Goal: Navigation & Orientation: Find specific page/section

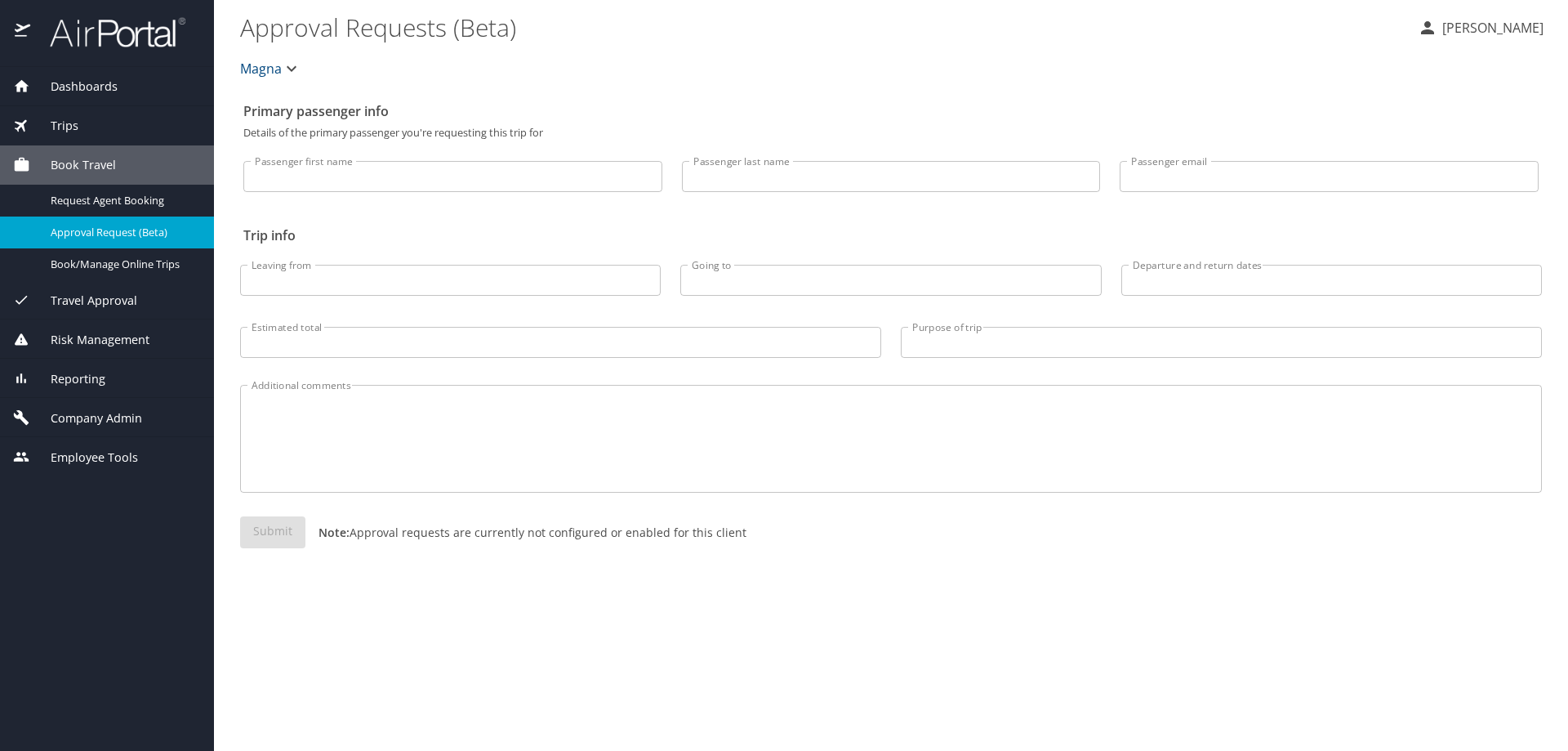
click at [68, 378] on span "Reporting" at bounding box center [68, 379] width 76 height 18
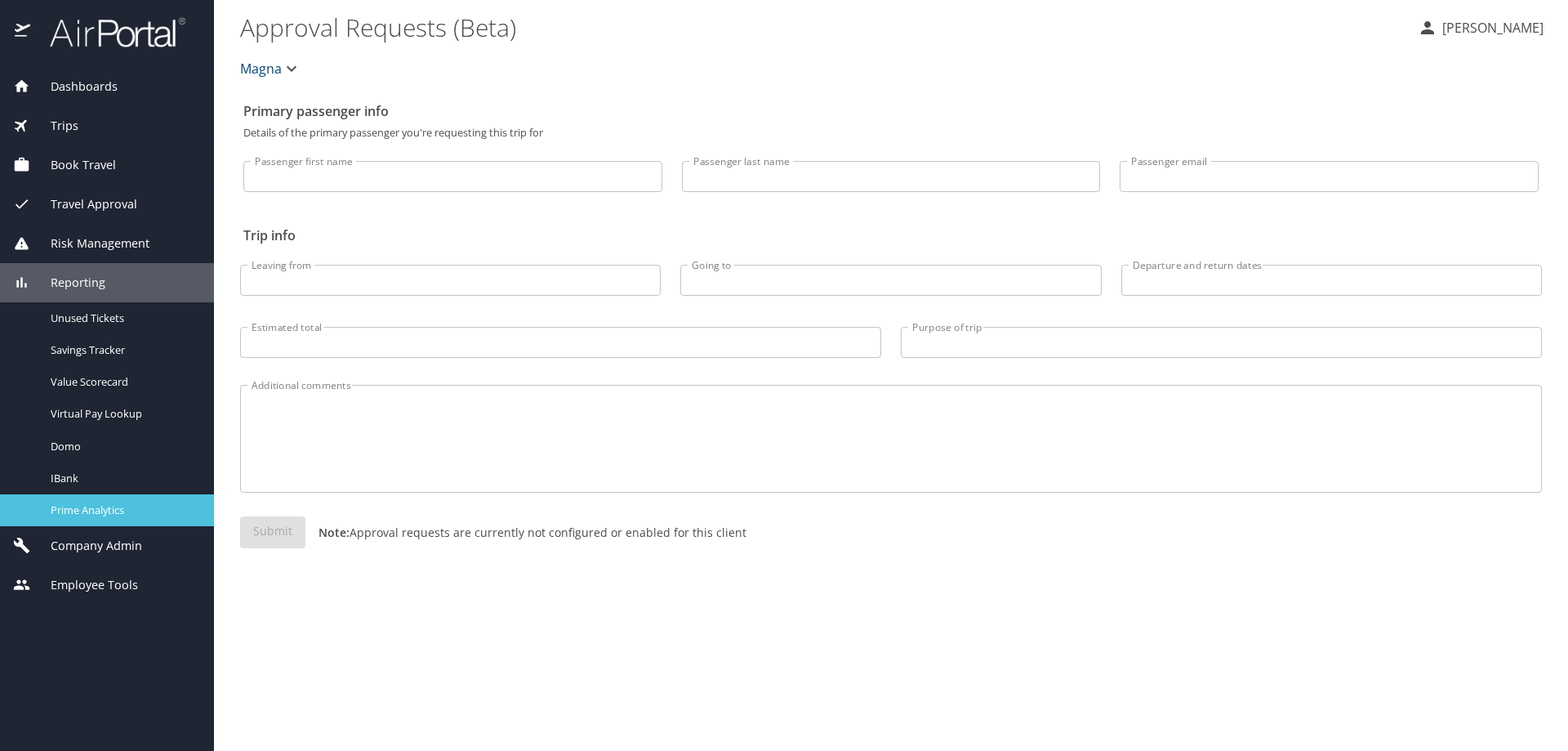
click at [73, 511] on span "Prime Analytics" at bounding box center [122, 510] width 144 height 16
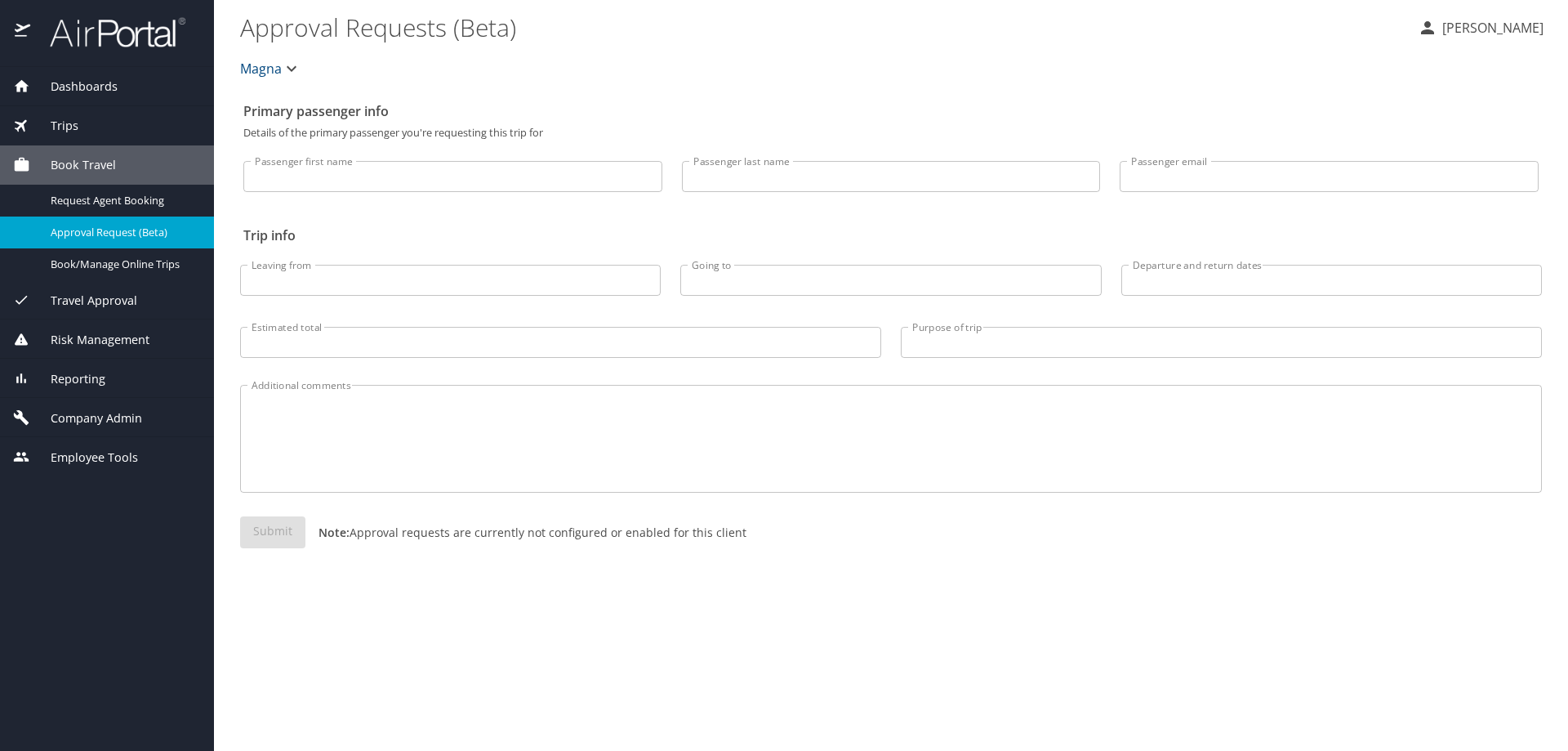
click at [78, 383] on span "Reporting" at bounding box center [68, 379] width 76 height 18
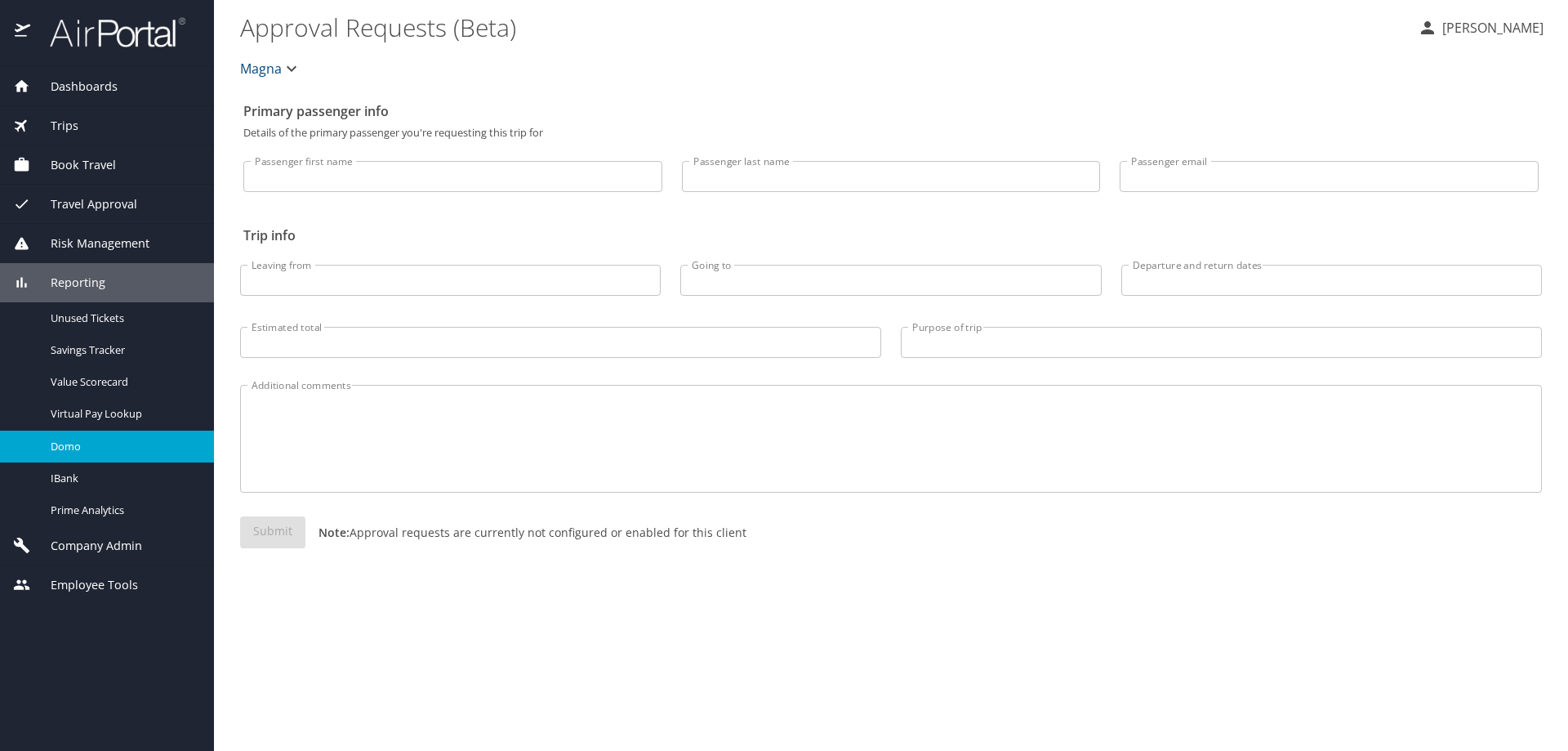
click at [72, 451] on span "Domo" at bounding box center [122, 447] width 144 height 16
